Goal: Task Accomplishment & Management: Complete application form

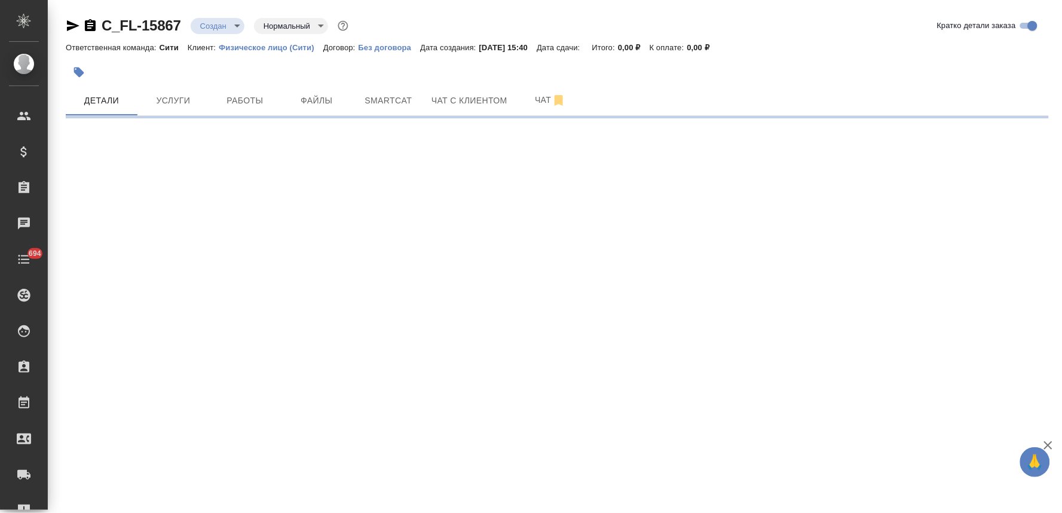
select select "RU"
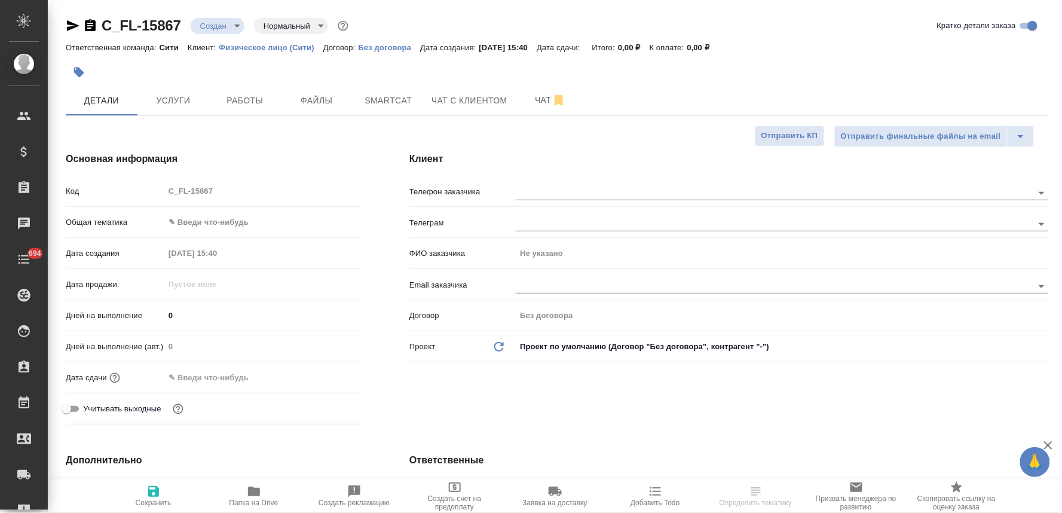
type textarea "x"
click at [156, 200] on div "Код C_FL-15867" at bounding box center [214, 190] width 296 height 21
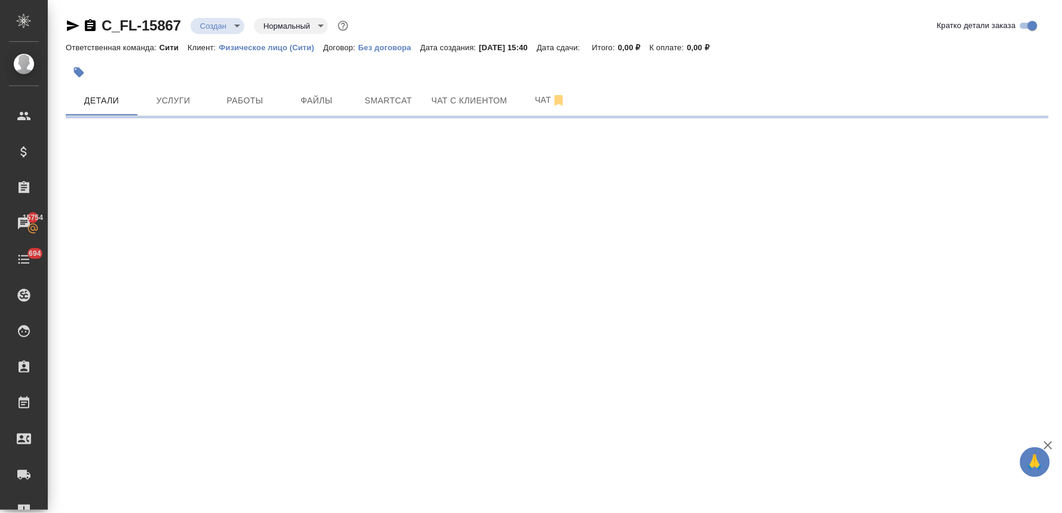
select select "RU"
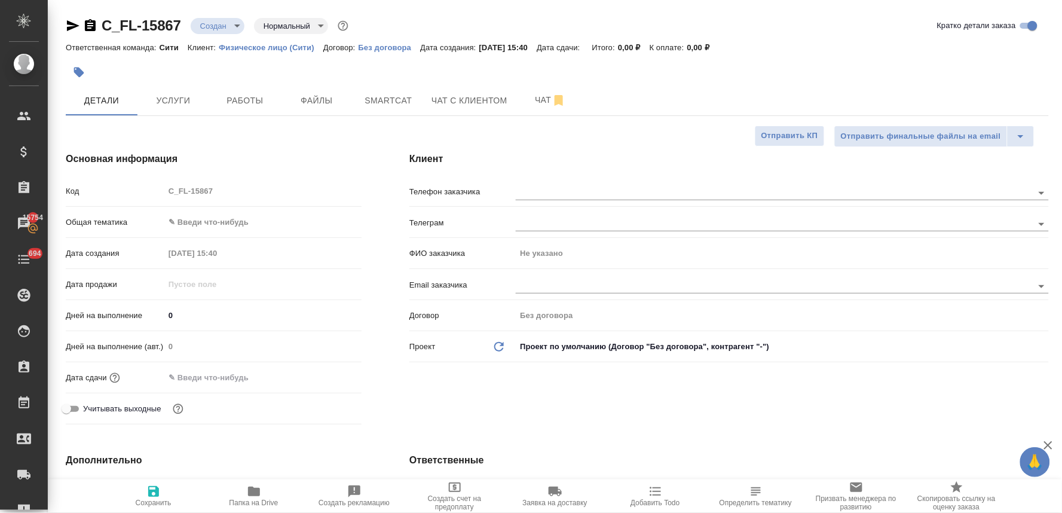
type textarea "x"
drag, startPoint x: 394, startPoint y: 424, endPoint x: 386, endPoint y: 361, distance: 63.9
click at [394, 424] on div "Клиент Телефон заказчика Телеграм ФИО заказчика Не указано Email заказчика Дого…" at bounding box center [728, 290] width 687 height 325
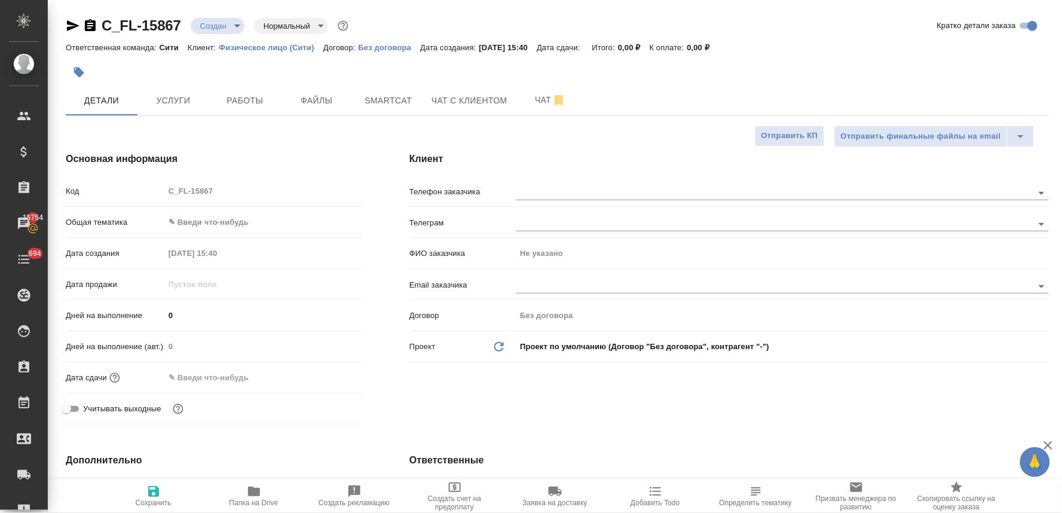
type textarea "x"
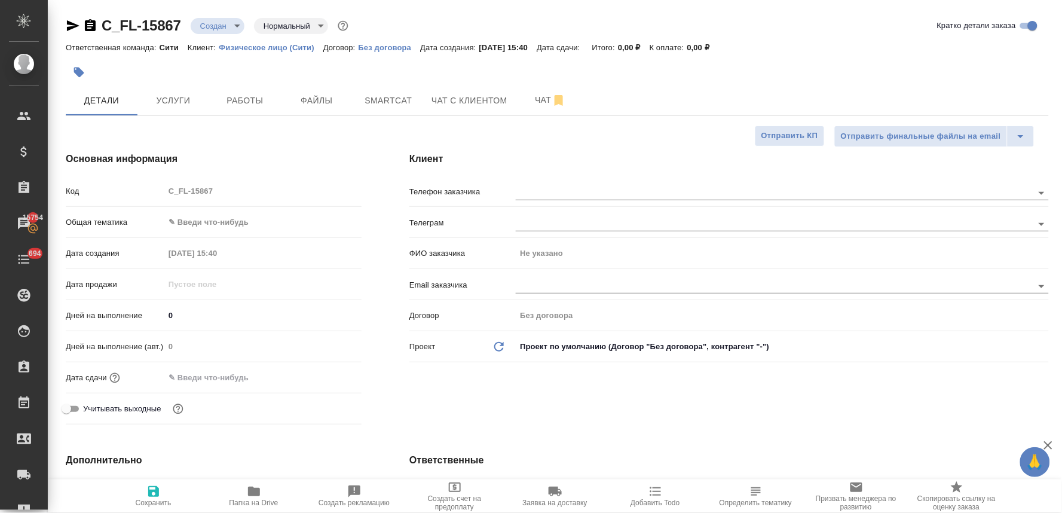
type textarea "x"
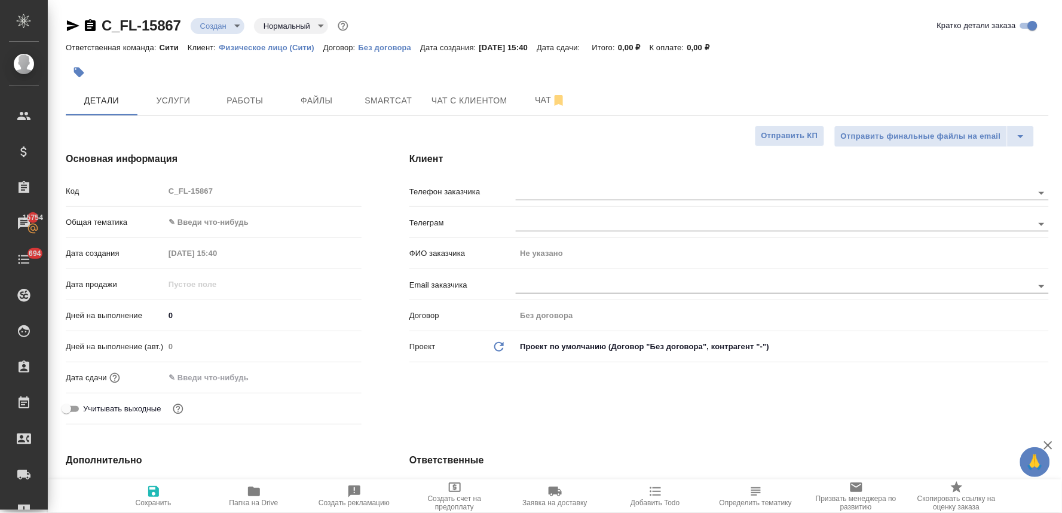
type textarea "x"
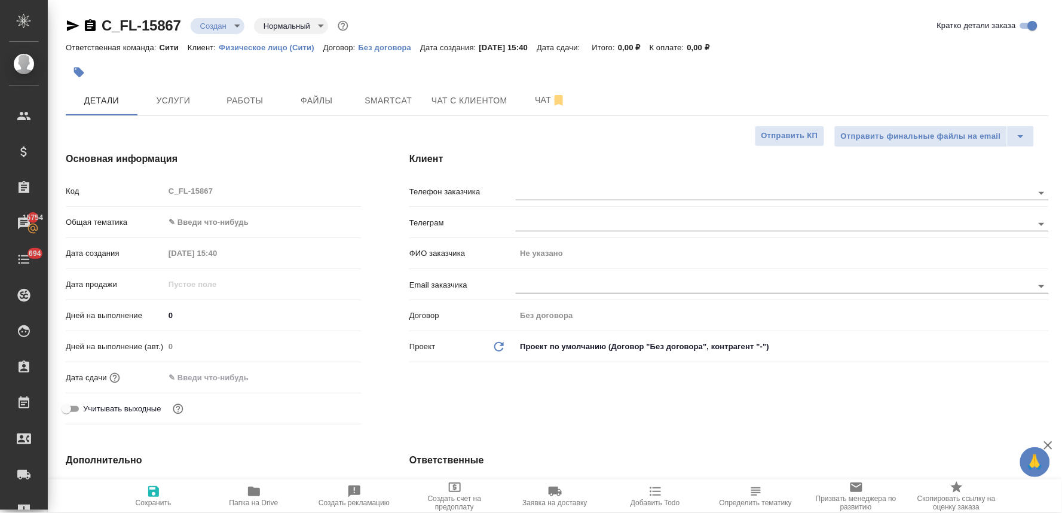
type textarea "x"
click at [237, 373] on input "text" at bounding box center [216, 377] width 105 height 17
click at [325, 374] on icon "button" at bounding box center [327, 377] width 14 height 14
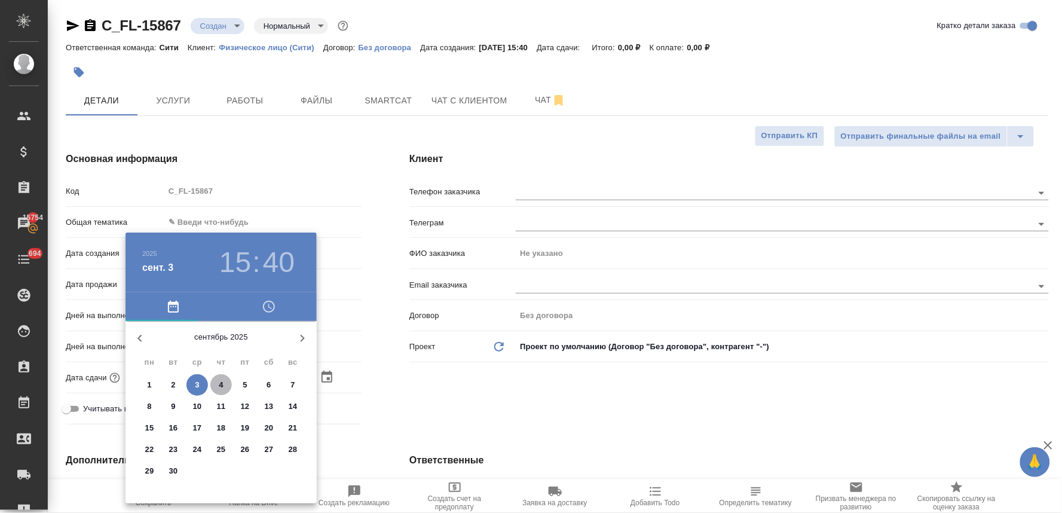
click at [218, 384] on span "4" at bounding box center [221, 385] width 22 height 12
type input "04.09.2025 15:40"
type textarea "x"
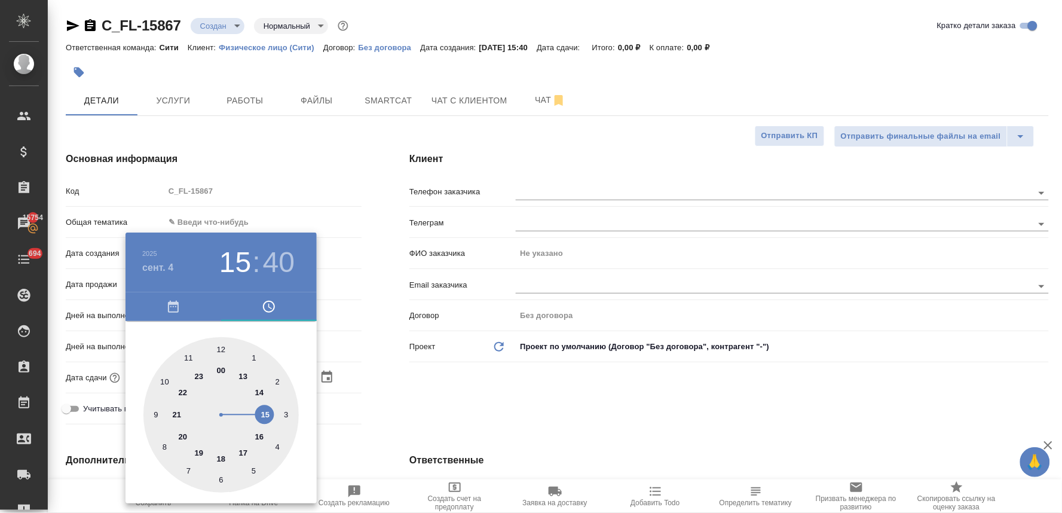
click at [532, 398] on div at bounding box center [531, 256] width 1062 height 513
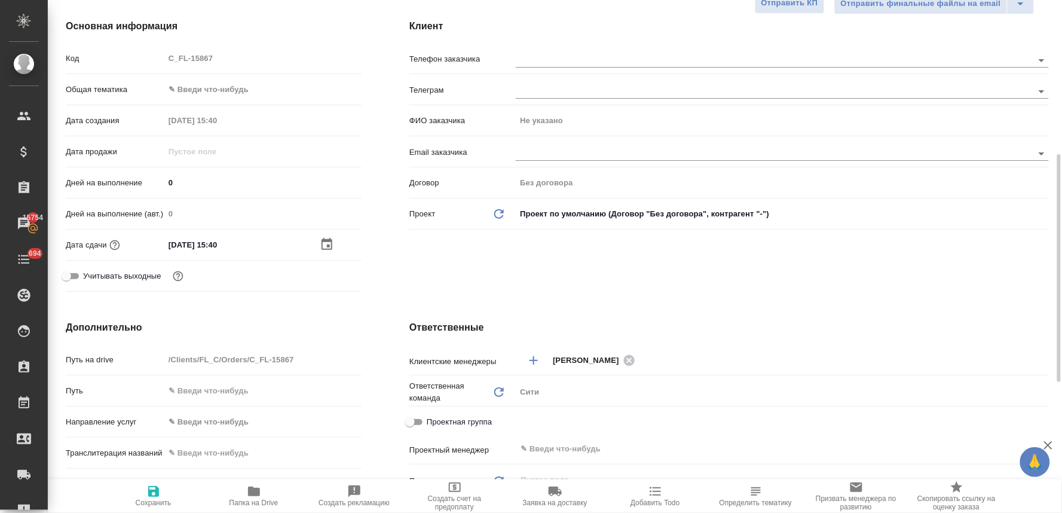
scroll to position [265, 0]
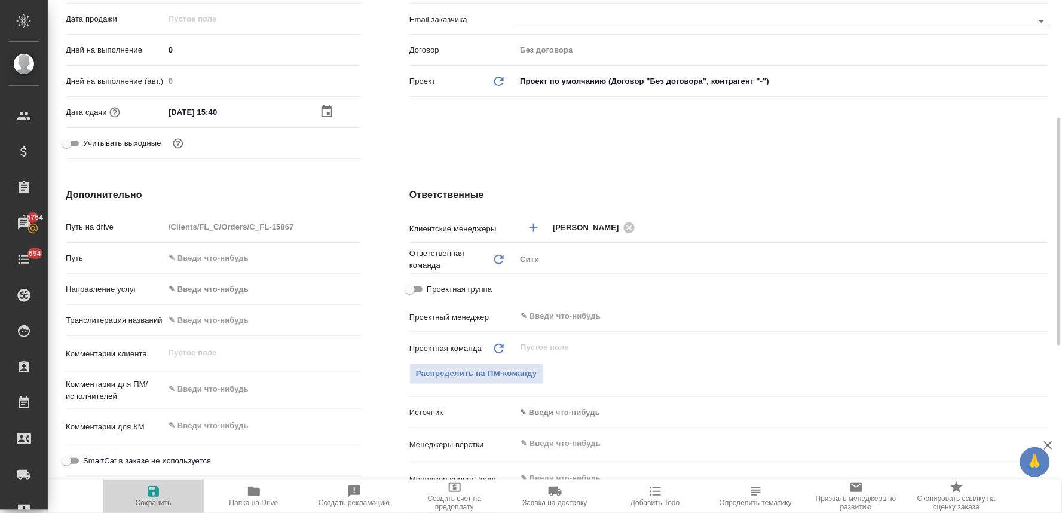
click at [164, 491] on span "Сохранить" at bounding box center [154, 495] width 86 height 23
type textarea "x"
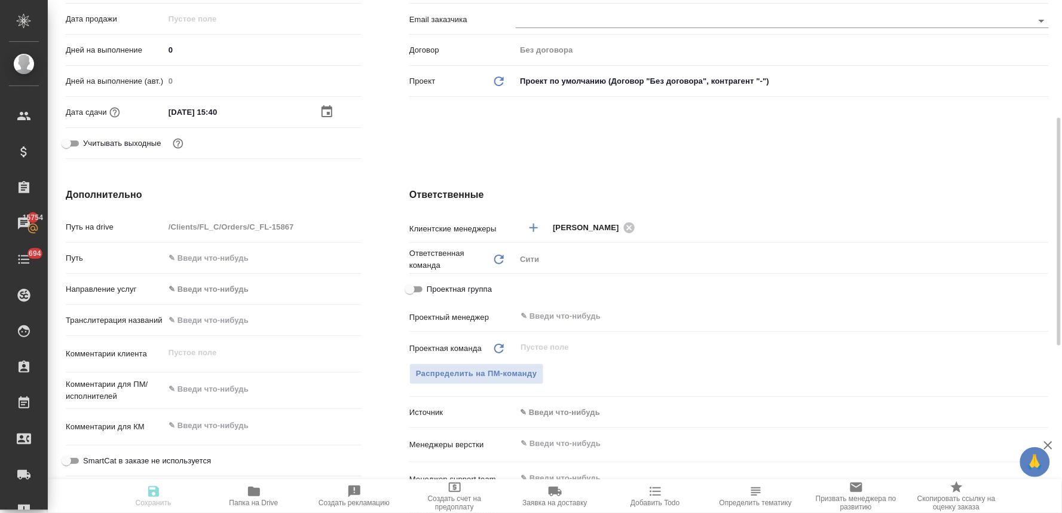
type textarea "x"
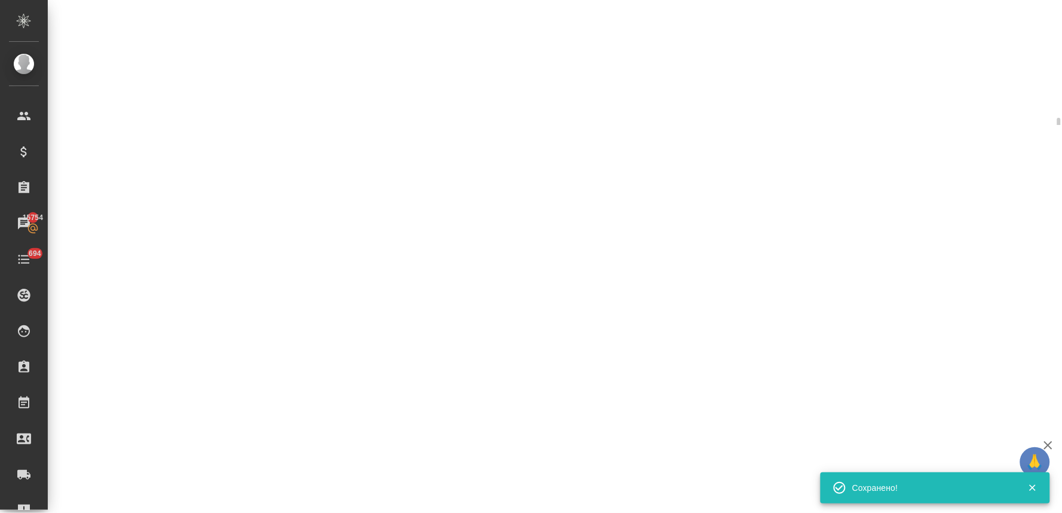
select select "RU"
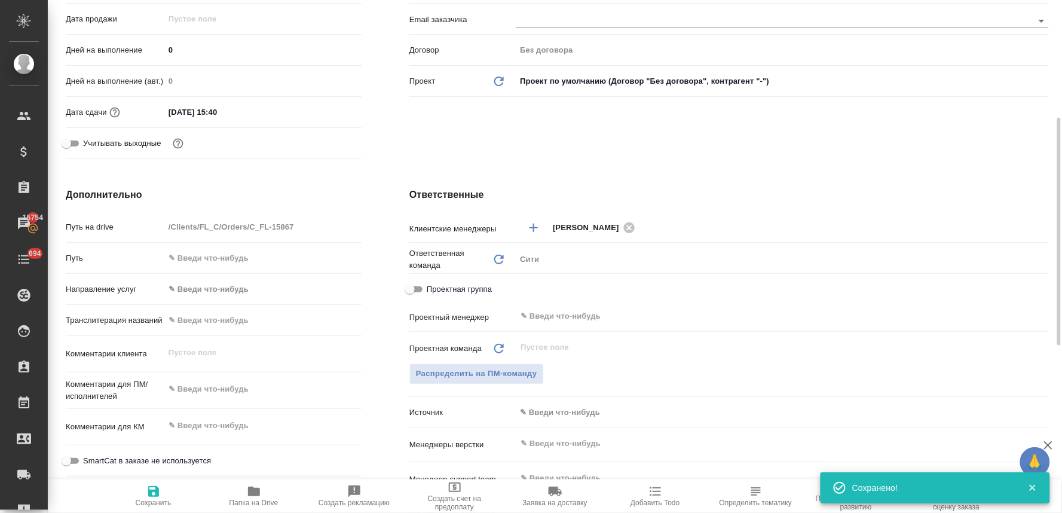
type textarea "x"
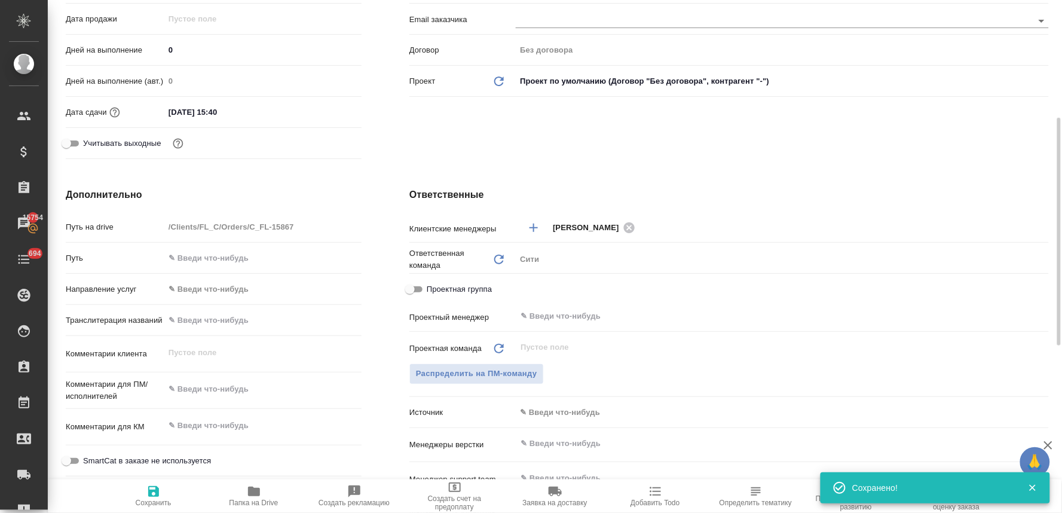
type textarea "x"
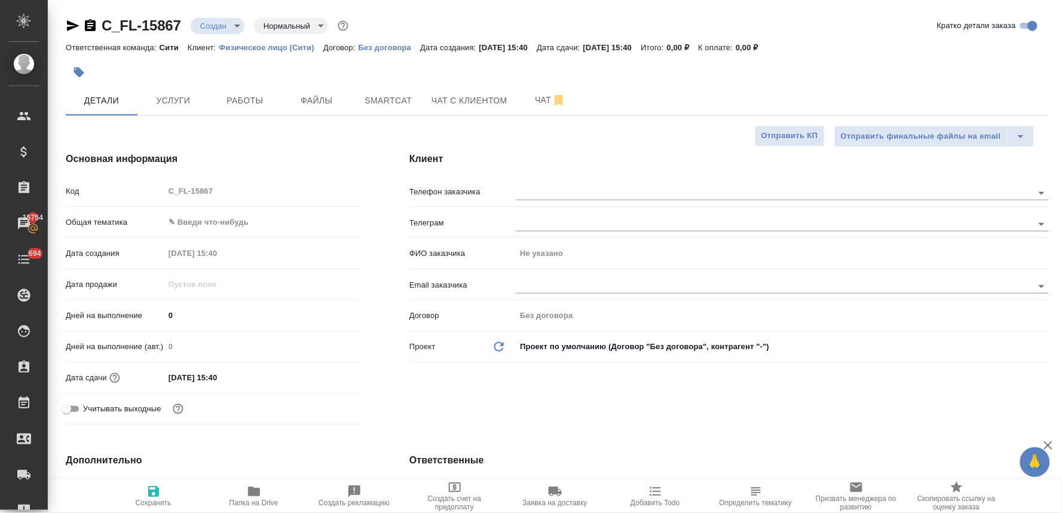
type textarea "x"
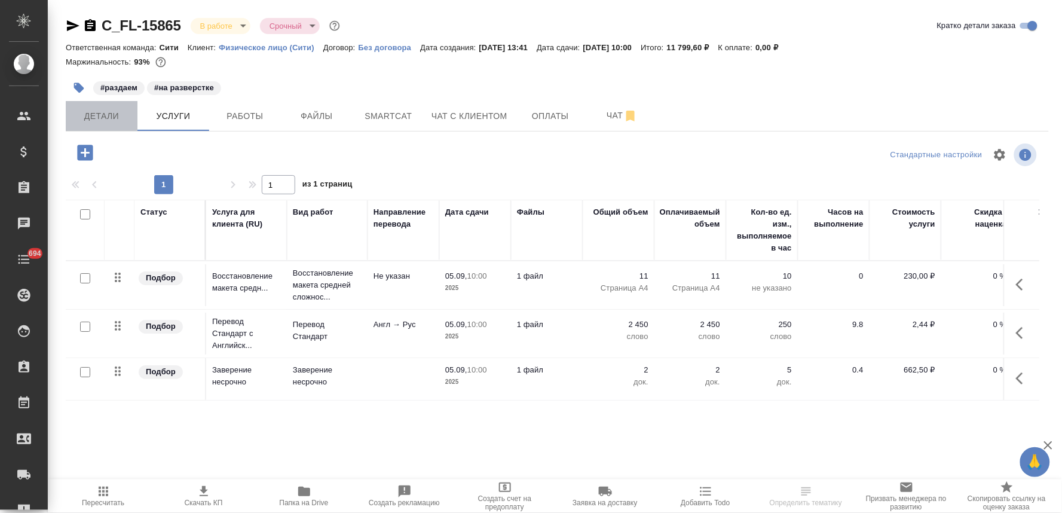
click at [104, 123] on span "Детали" at bounding box center [101, 116] width 57 height 15
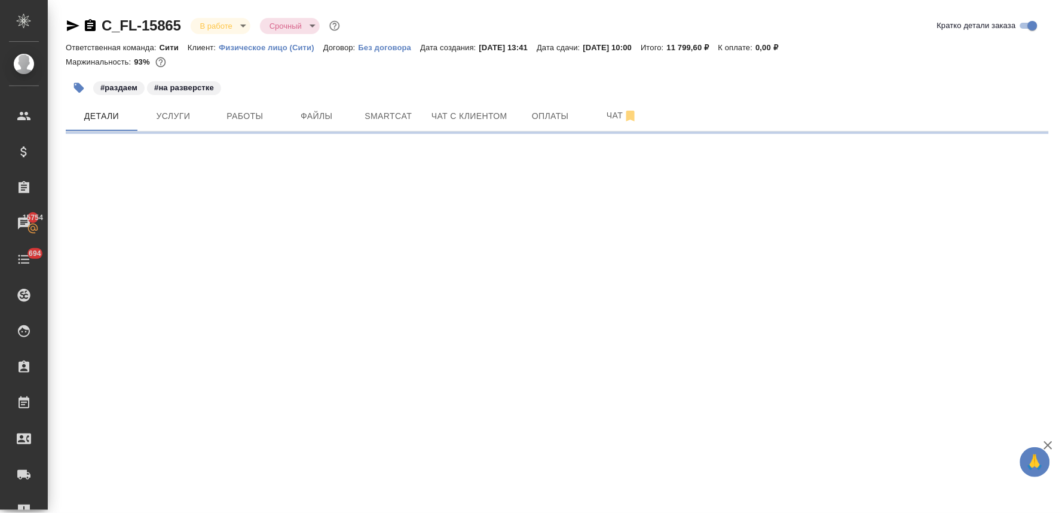
select select "RU"
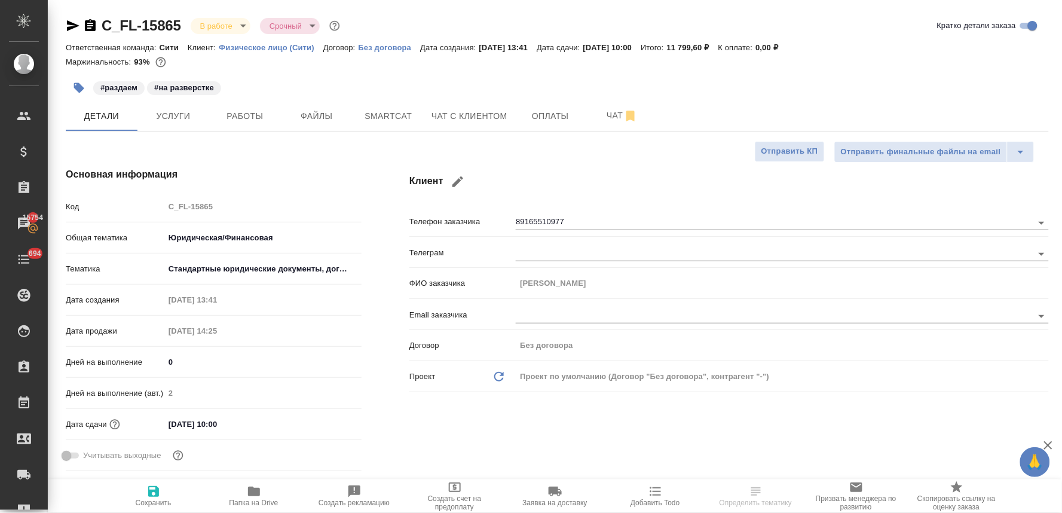
type textarea "x"
click at [150, 207] on div "Код C_FL-15865" at bounding box center [214, 206] width 296 height 21
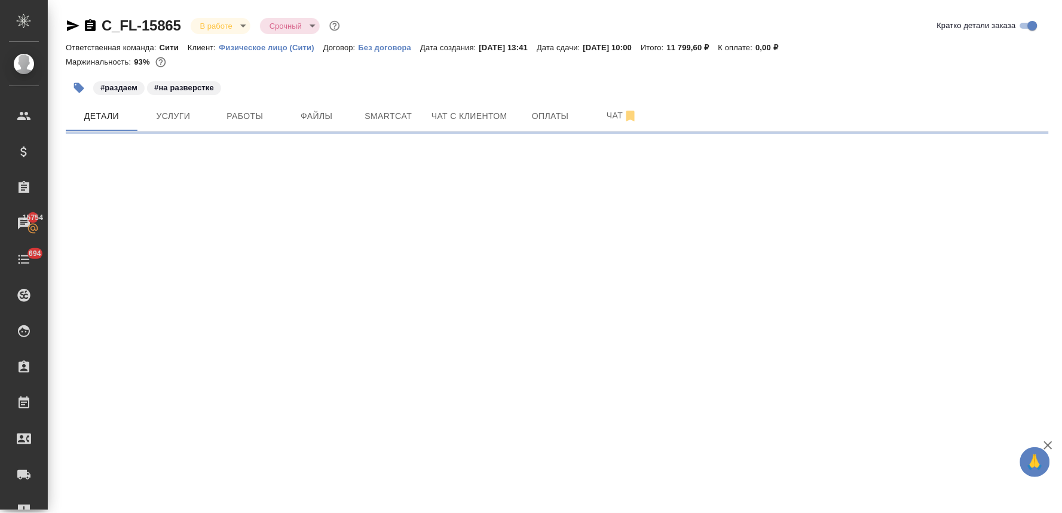
select select "RU"
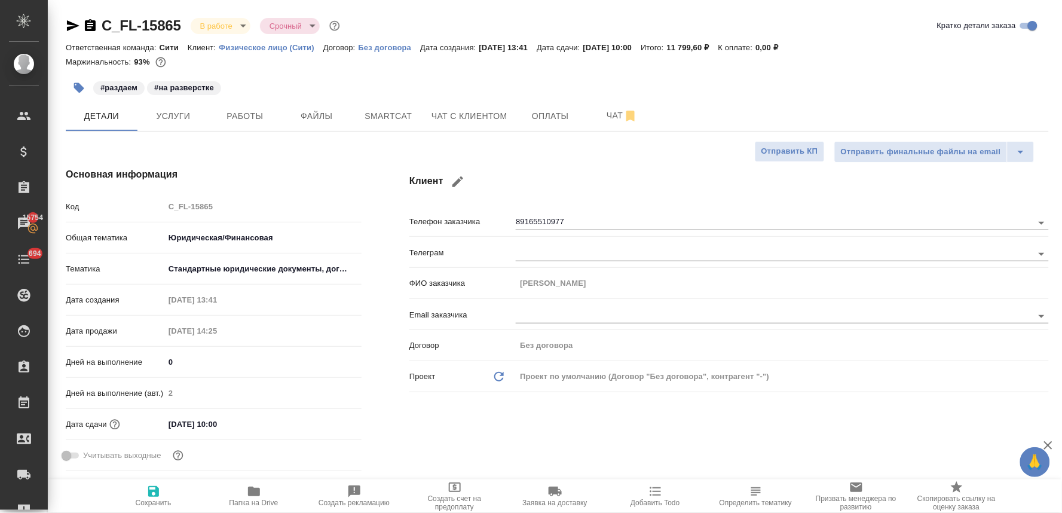
type textarea "x"
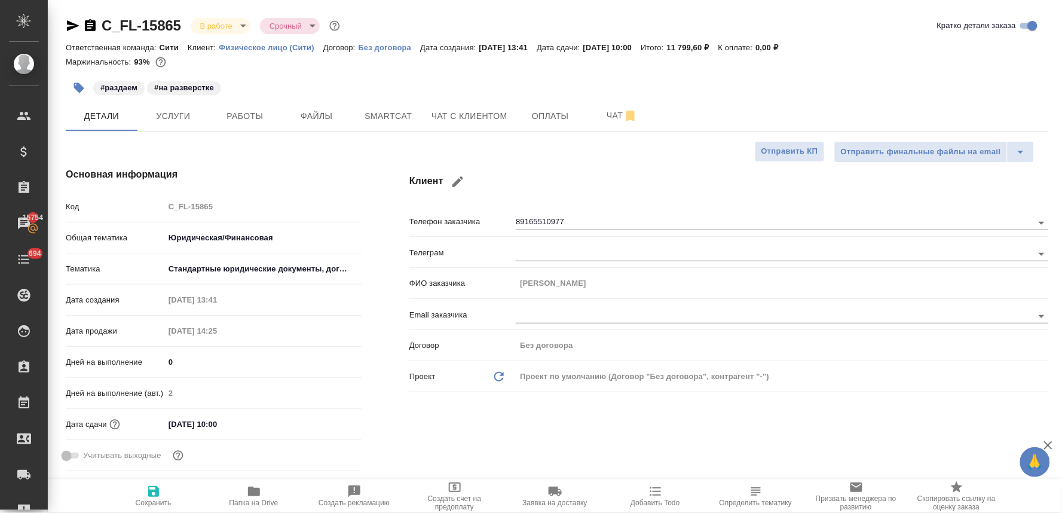
type textarea "x"
click at [383, 114] on span "Smartcat" at bounding box center [388, 116] width 57 height 15
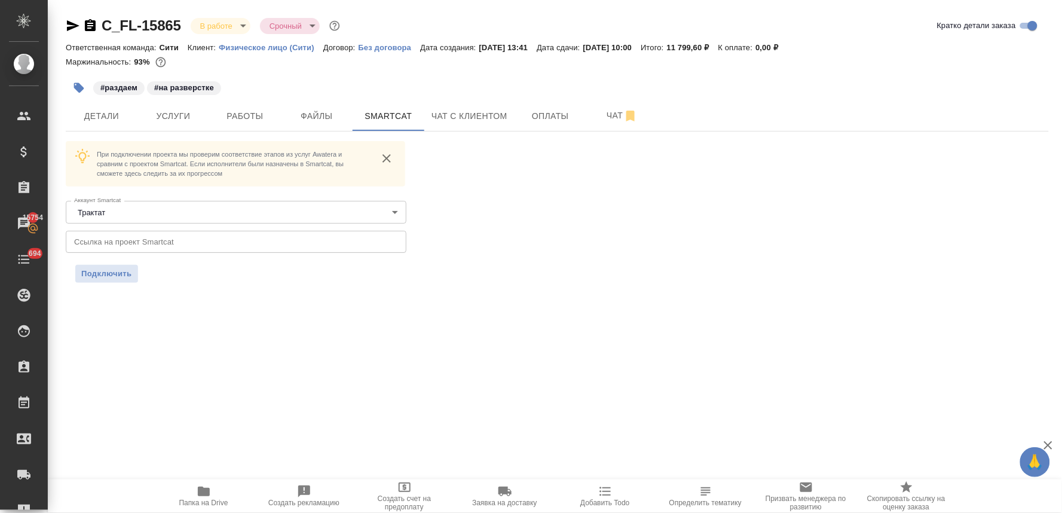
click at [156, 242] on input "text" at bounding box center [236, 242] width 341 height 22
click at [118, 271] on span "Подключить" at bounding box center [106, 274] width 51 height 12
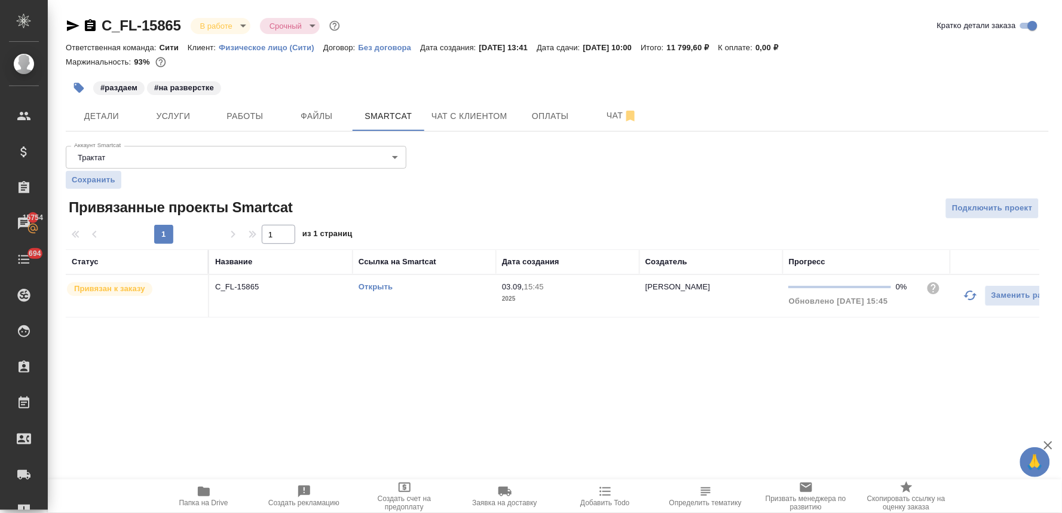
drag, startPoint x: 599, startPoint y: 409, endPoint x: 772, endPoint y: 128, distance: 329.4
click at [601, 409] on div ".cls-1 fill:#fff; AWATERA [PERSON_NAME] Спецификации Заказы 15754 Чаты 694 Todo…" at bounding box center [531, 256] width 1062 height 513
